Goal: Task Accomplishment & Management: Use online tool/utility

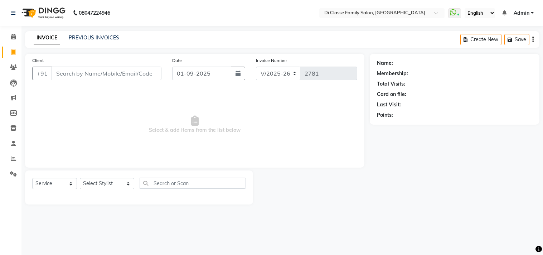
select select "4704"
select select "service"
click at [87, 31] on div "INVOICE PREVIOUS INVOICES Create New Save" at bounding box center [282, 39] width 514 height 17
click at [91, 33] on div "INVOICE PREVIOUS INVOICES Create New Save" at bounding box center [282, 39] width 514 height 17
click at [87, 44] on div "INVOICE PREVIOUS INVOICES Create New Save" at bounding box center [282, 39] width 514 height 17
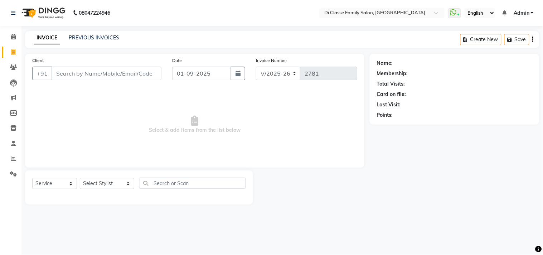
click at [88, 41] on div "PREVIOUS INVOICES" at bounding box center [94, 38] width 50 height 8
click at [91, 38] on link "PREVIOUS INVOICES" at bounding box center [94, 37] width 50 height 6
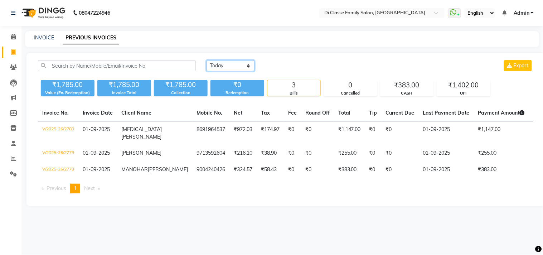
drag, startPoint x: 238, startPoint y: 63, endPoint x: 238, endPoint y: 69, distance: 6.1
click at [238, 63] on select "[DATE] [DATE] Custom Range" at bounding box center [230, 65] width 48 height 11
select select "range"
click at [206, 60] on select "[DATE] [DATE] Custom Range" at bounding box center [230, 65] width 48 height 11
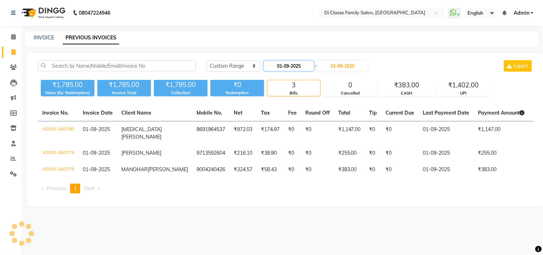
click at [278, 69] on input "01-09-2025" at bounding box center [289, 66] width 50 height 10
select select "9"
select select "2025"
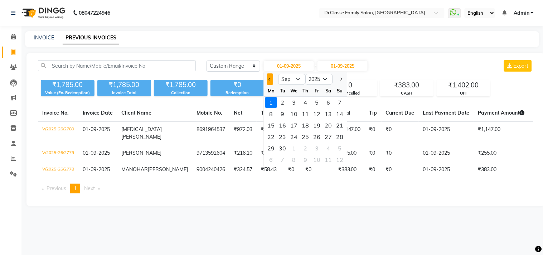
click at [272, 79] on button "Previous month" at bounding box center [270, 78] width 6 height 11
select select "8"
click at [316, 101] on div "1" at bounding box center [316, 102] width 11 height 11
type input "[DATE]"
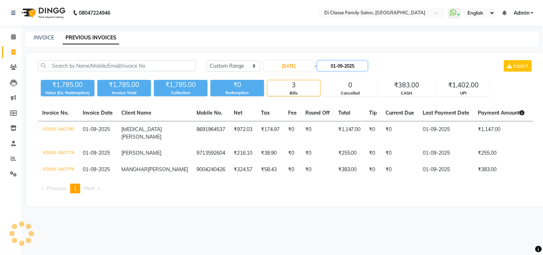
click at [350, 68] on input "01-09-2025" at bounding box center [342, 66] width 50 height 10
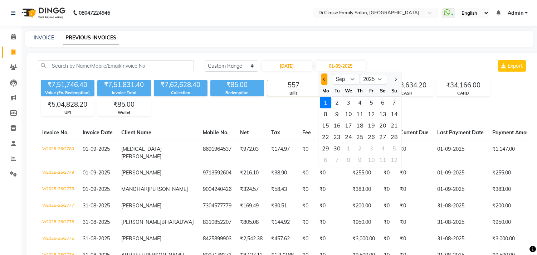
click at [325, 75] on button "Previous month" at bounding box center [324, 78] width 6 height 11
select select "8"
click at [397, 146] on div "31" at bounding box center [394, 147] width 11 height 11
type input "31-08-2025"
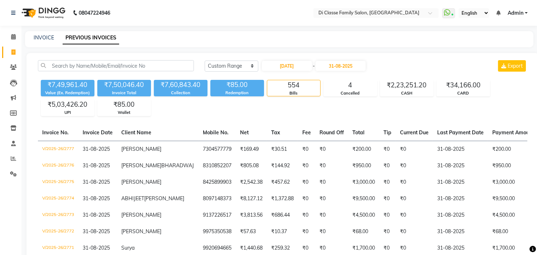
click at [54, 38] on div "INVOICE PREVIOUS INVOICES" at bounding box center [275, 38] width 500 height 8
click at [49, 38] on link "INVOICE" at bounding box center [44, 37] width 20 height 6
select select "4704"
select select "service"
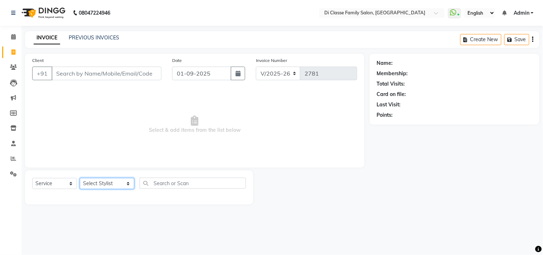
click at [109, 185] on select "Select Stylist [PERSON_NAME] [PERSON_NAME] [PERSON_NAME] Front Desk Javed [PERS…" at bounding box center [107, 183] width 54 height 11
select select "75587"
click at [80, 178] on select "Select Stylist [PERSON_NAME] [PERSON_NAME] [PERSON_NAME] Front Desk Javed [PERS…" at bounding box center [107, 183] width 54 height 11
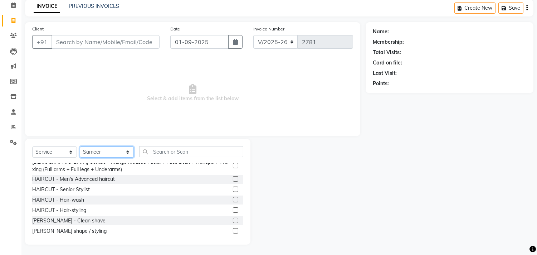
scroll to position [119, 0]
click at [99, 175] on div "HAIRCUT - Men's Advanced haircut" at bounding box center [73, 179] width 83 height 8
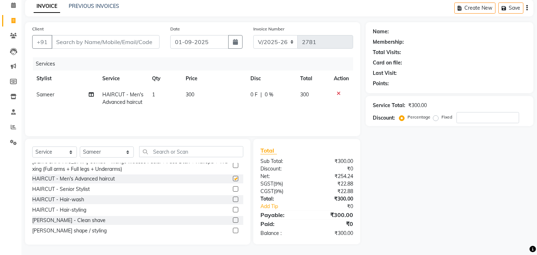
checkbox input "false"
click at [81, 230] on div "[PERSON_NAME] shape / styling" at bounding box center [69, 231] width 74 height 8
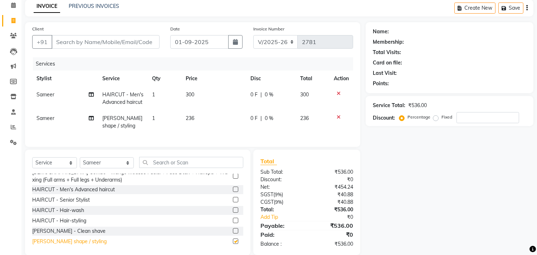
checkbox input "false"
click at [337, 117] on icon at bounding box center [339, 117] width 4 height 5
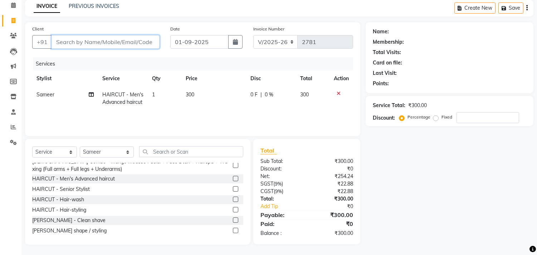
click at [135, 35] on input "Client" at bounding box center [106, 42] width 108 height 14
click at [85, 40] on input "Client" at bounding box center [106, 42] width 108 height 14
type input "9"
type input "0"
type input "9819354550"
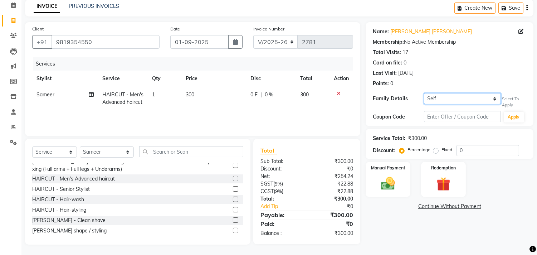
click at [446, 102] on select "Self [PERSON_NAME]" at bounding box center [462, 98] width 77 height 11
click at [482, 69] on div "Last Visit: [DATE]" at bounding box center [450, 73] width 154 height 8
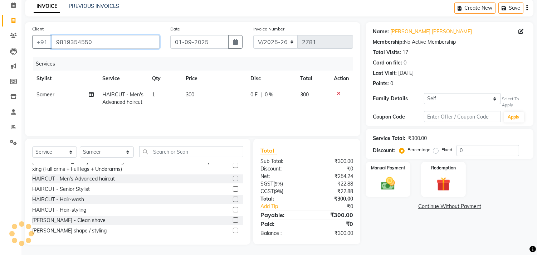
click at [132, 45] on input "9819354550" at bounding box center [106, 42] width 108 height 14
click at [472, 89] on div "Name: [PERSON_NAME] [PERSON_NAME] Membership: No Active Membership Total Visits…" at bounding box center [450, 74] width 168 height 104
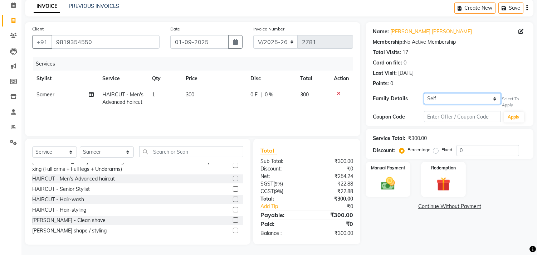
click at [466, 96] on select "Self [PERSON_NAME]" at bounding box center [462, 98] width 77 height 11
select select "3233641"
click at [424, 93] on select "Self [PERSON_NAME]" at bounding box center [462, 98] width 77 height 11
select select "1: Object"
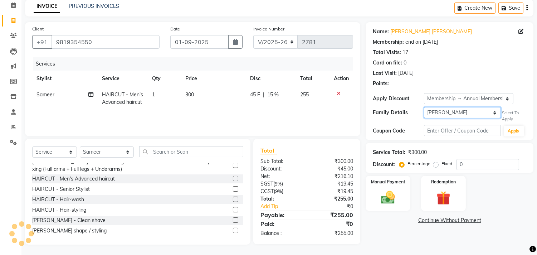
type input "15"
click at [471, 81] on div "Points:" at bounding box center [450, 84] width 154 height 8
click at [382, 195] on img at bounding box center [388, 197] width 24 height 17
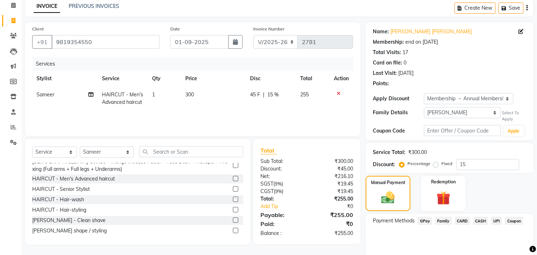
scroll to position [59, 0]
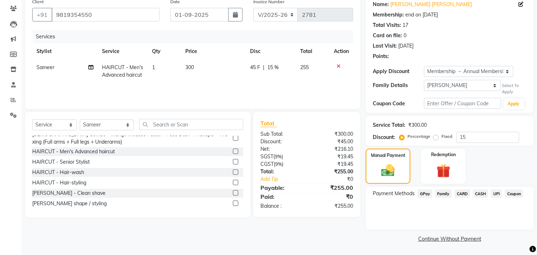
click at [496, 194] on span "UPI" at bounding box center [496, 193] width 11 height 8
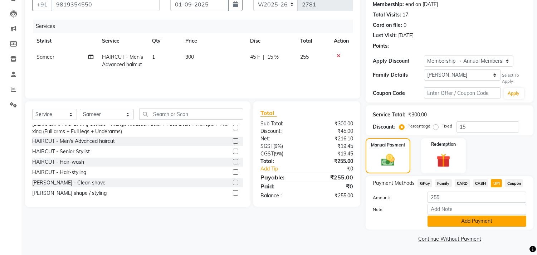
click at [482, 217] on button "Add Payment" at bounding box center [477, 220] width 99 height 11
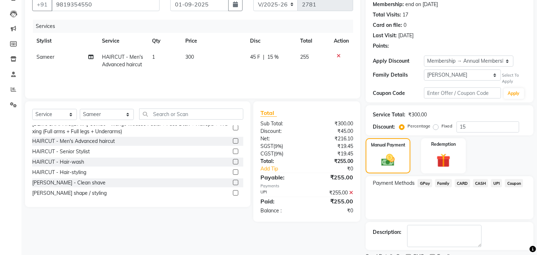
scroll to position [99, 0]
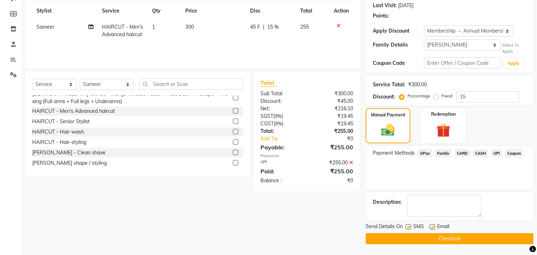
click at [487, 235] on button "Checkout" at bounding box center [450, 238] width 168 height 11
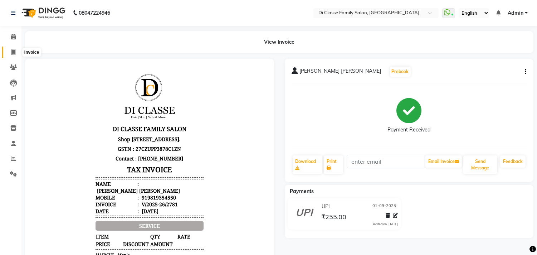
click at [8, 52] on span at bounding box center [13, 52] width 13 height 8
select select "4704"
select select "service"
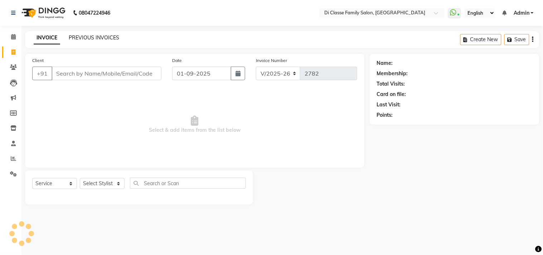
click at [103, 37] on link "PREVIOUS INVOICES" at bounding box center [94, 37] width 50 height 6
